Goal: Information Seeking & Learning: Find specific fact

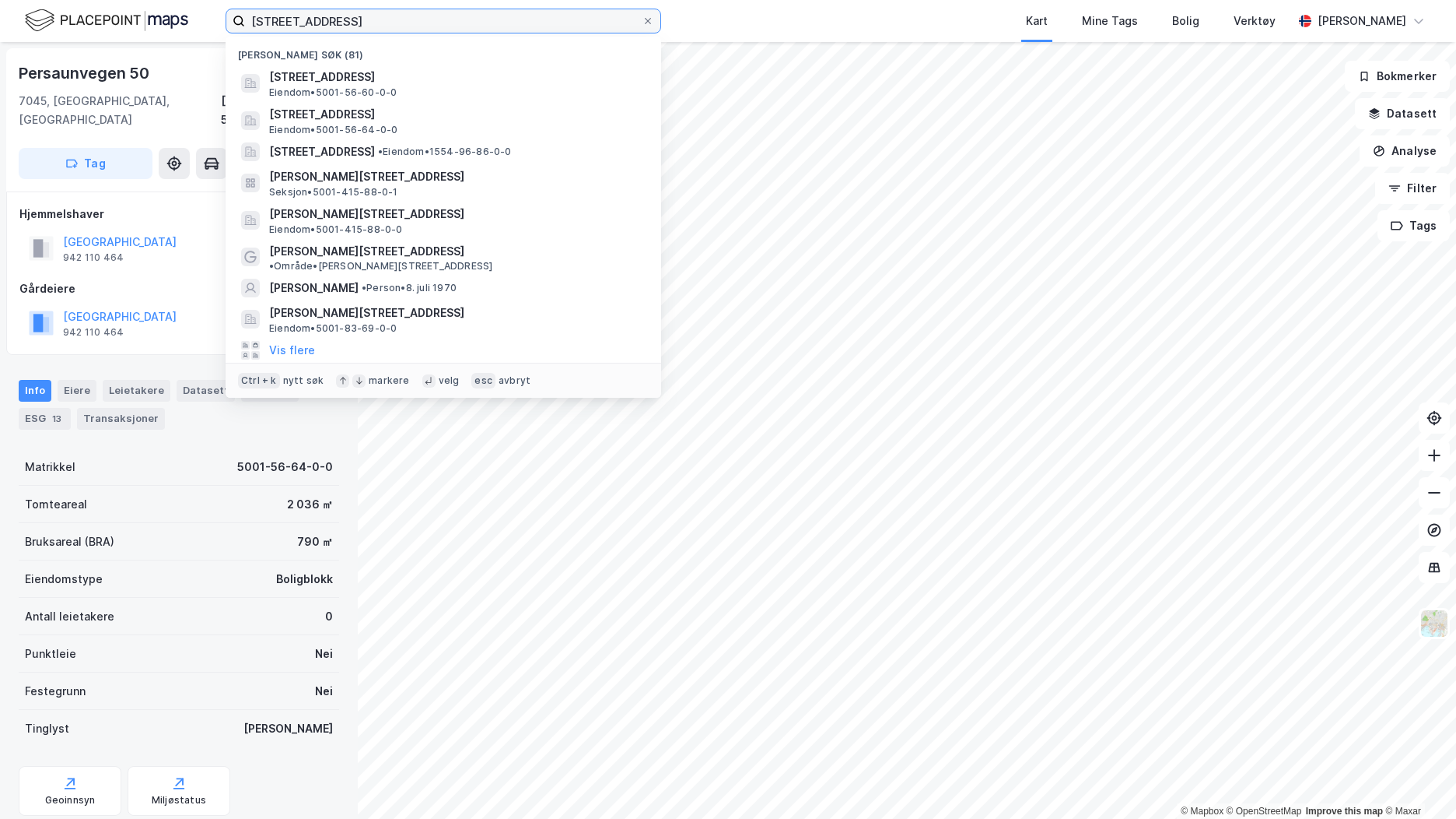
drag, startPoint x: 359, startPoint y: 22, endPoint x: 92, endPoint y: 19, distance: 267.0
click at [93, 19] on div "persaunvegen 50 Nylige søk (81) [STREET_ADDRESS] Eiendom • 5001-56-60-0-0 [STRE…" at bounding box center [728, 21] width 1456 height 42
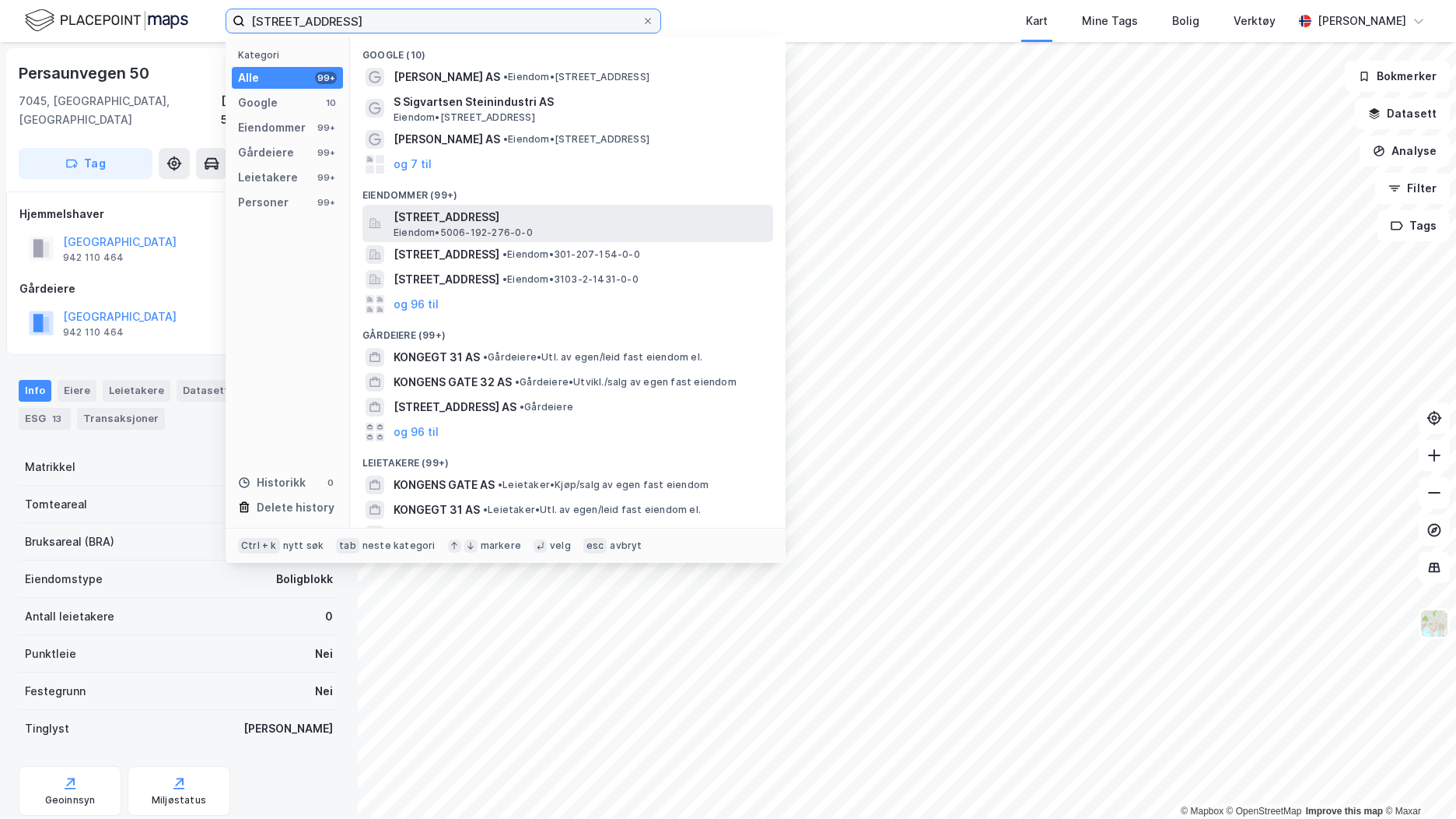
type input "[STREET_ADDRESS]"
click at [440, 219] on span "[STREET_ADDRESS]" at bounding box center [580, 217] width 373 height 19
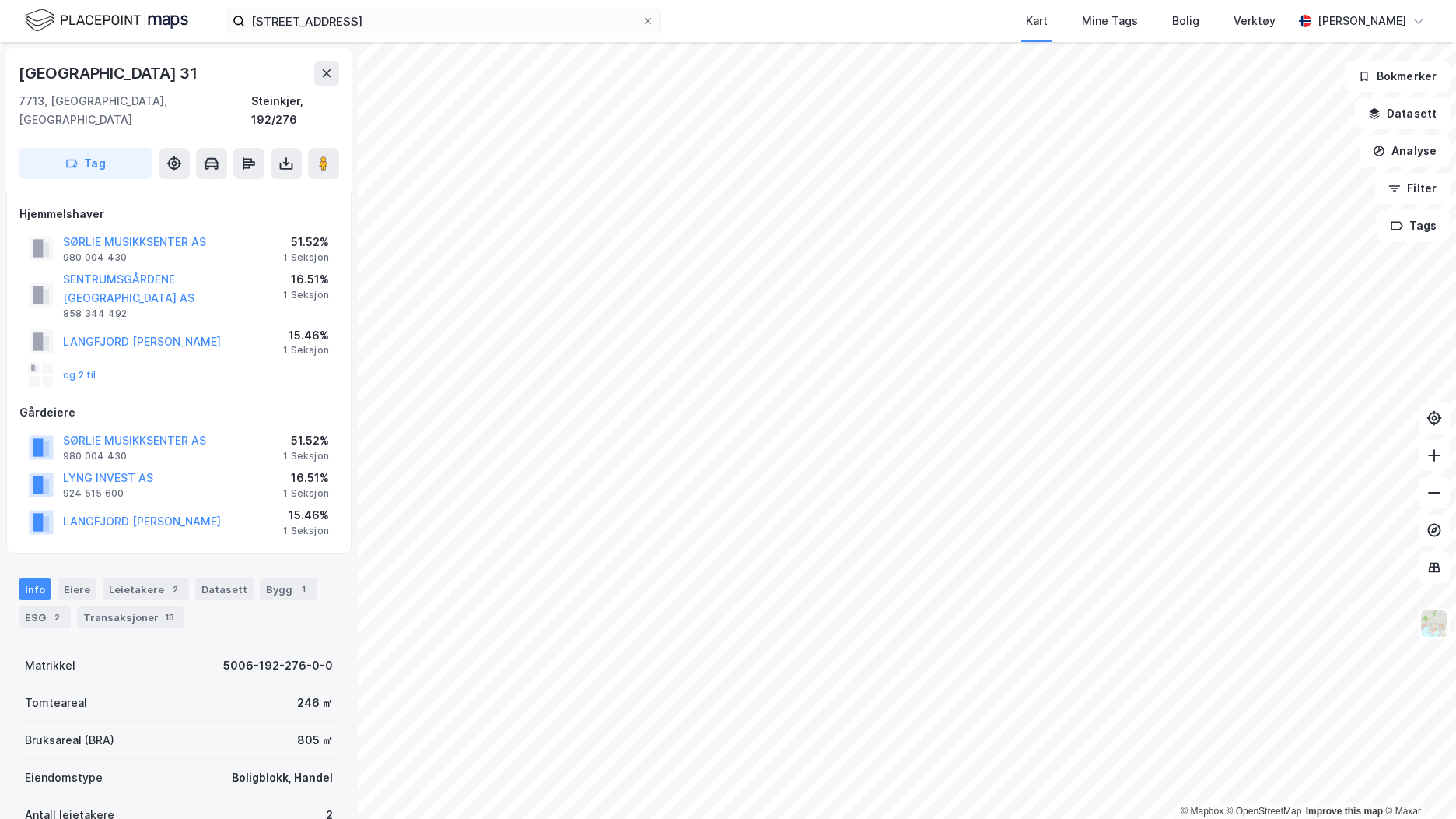
scroll to position [1, 0]
click at [1441, 456] on icon at bounding box center [1434, 455] width 15 height 15
click at [82, 578] on div "Eiere" at bounding box center [76, 589] width 39 height 22
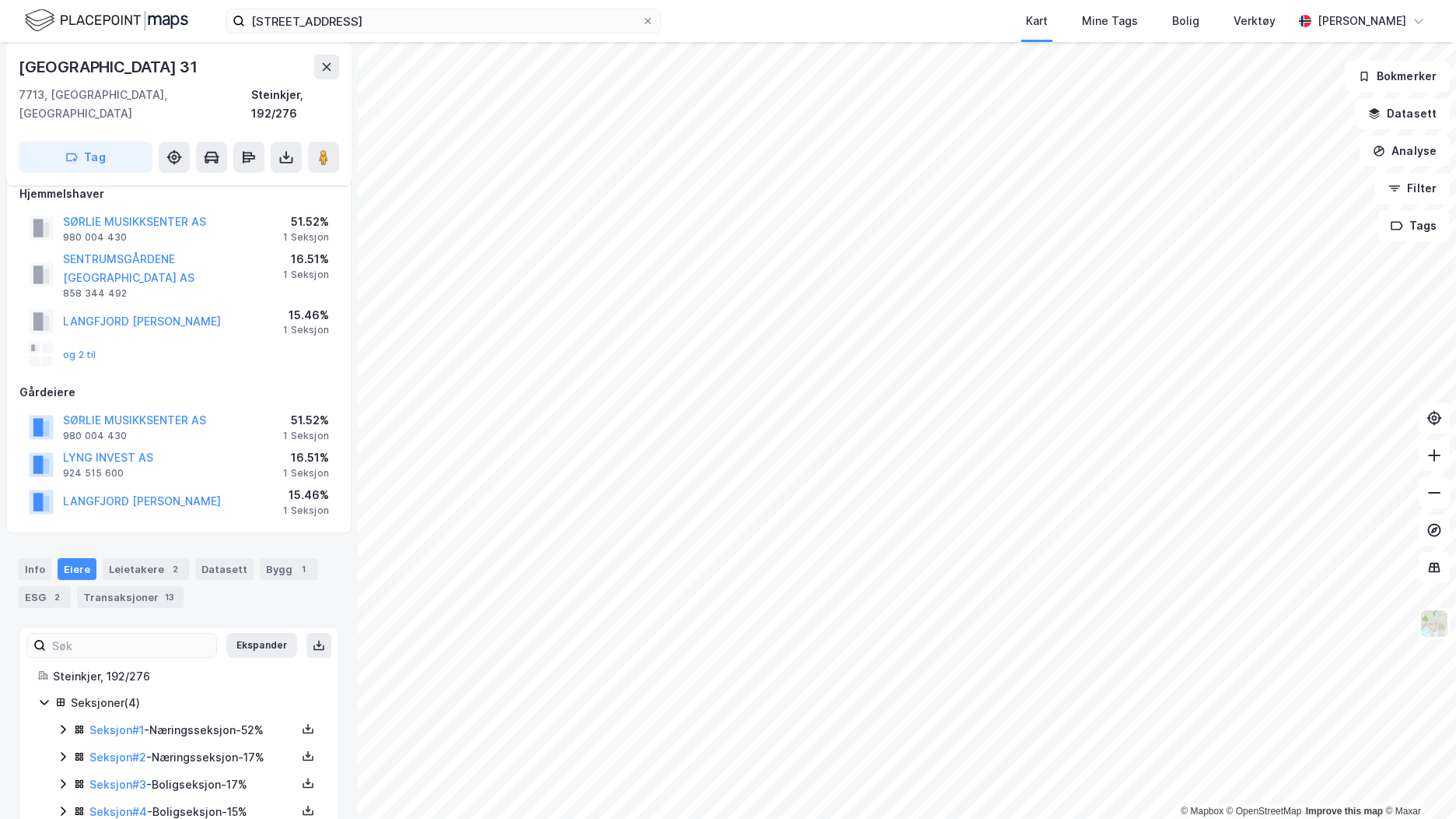
scroll to position [24, 0]
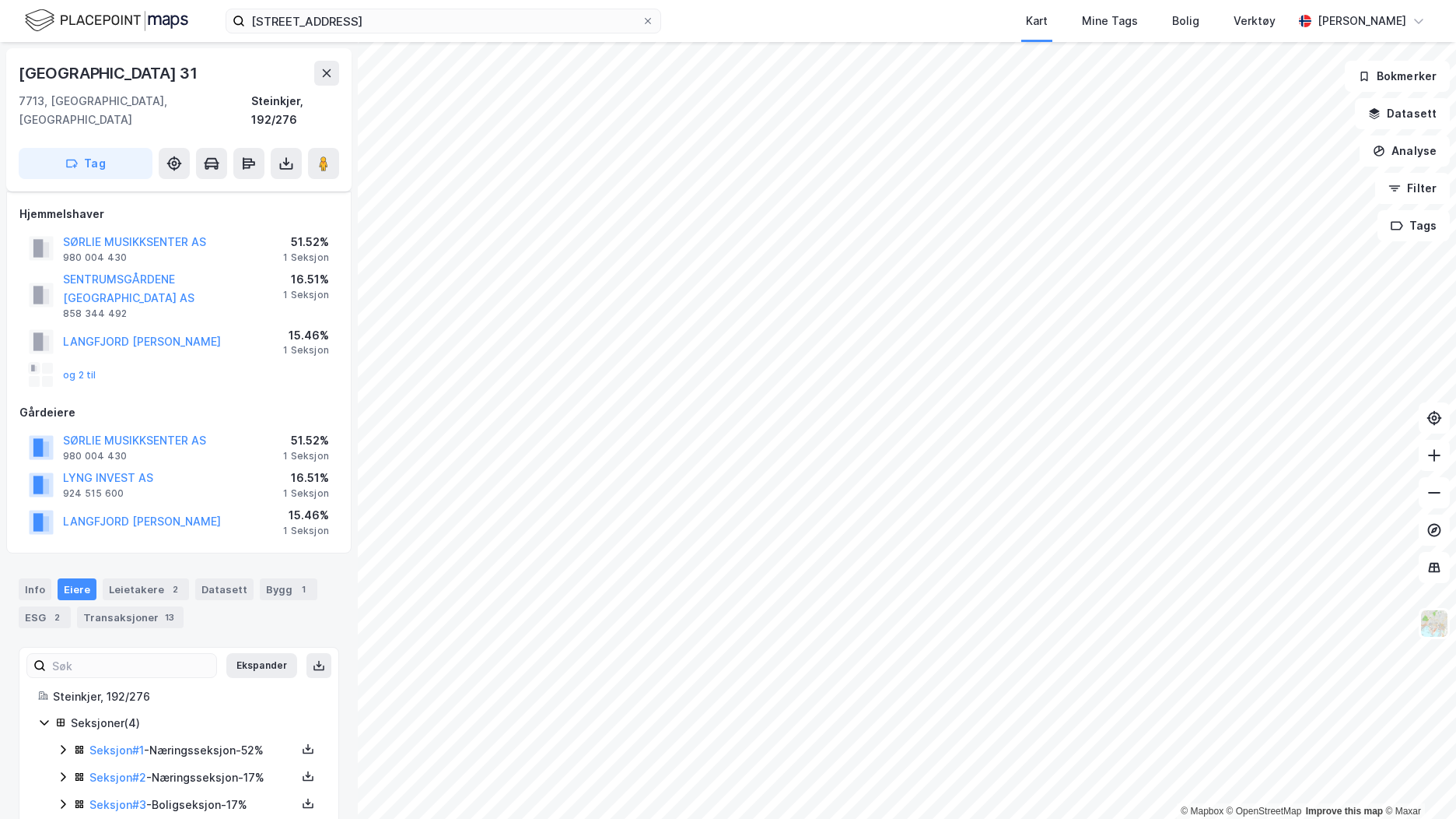
scroll to position [24, 0]
